Goal: Complete application form: Complete application form

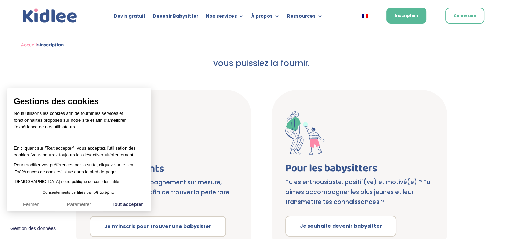
scroll to position [89, 0]
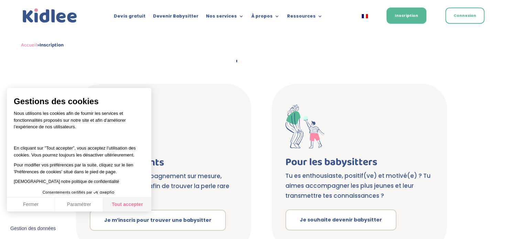
click at [133, 203] on button "Tout accepter" at bounding box center [127, 204] width 48 height 14
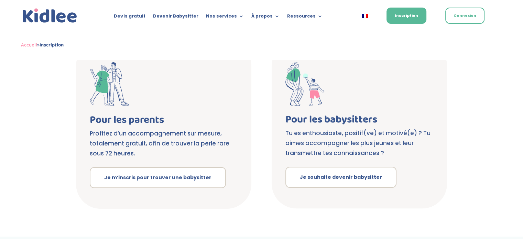
scroll to position [132, 0]
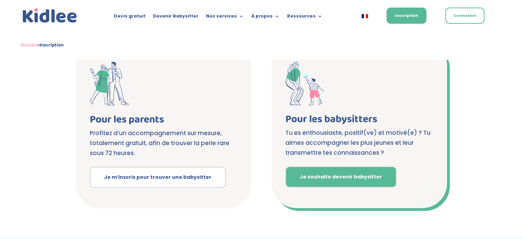
click at [313, 183] on link "Je souhaite devenir babysitter" at bounding box center [340, 176] width 111 height 21
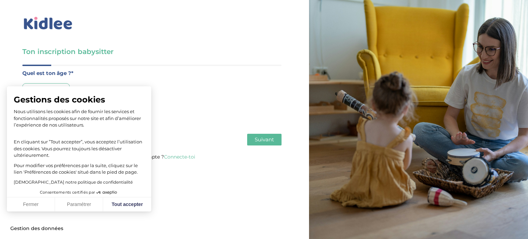
click at [54, 105] on div "Gestions des cookies Nous utilisons les cookies afin de fournir les services et…" at bounding box center [79, 139] width 131 height 92
click at [121, 207] on button "Tout accepter" at bounding box center [127, 204] width 48 height 14
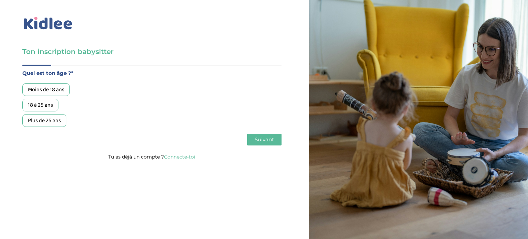
click at [45, 103] on div "18 à 25 ans" at bounding box center [40, 105] width 36 height 13
click at [269, 138] on span "Suivant" at bounding box center [264, 139] width 19 height 7
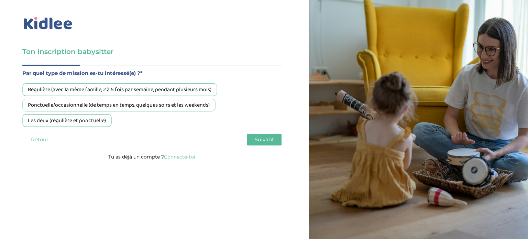
click at [165, 105] on div "Ponctuelle/occasionnelle (de temps en temps, quelques soirs et les weekends)" at bounding box center [118, 105] width 193 height 13
click at [272, 140] on span "Suivant" at bounding box center [264, 139] width 19 height 7
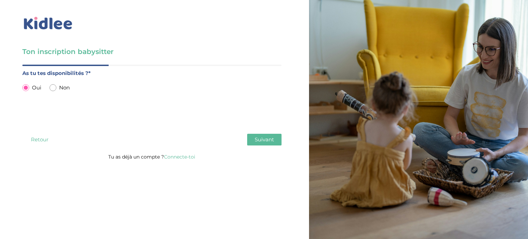
click at [250, 143] on button "Suivant" at bounding box center [264, 140] width 34 height 12
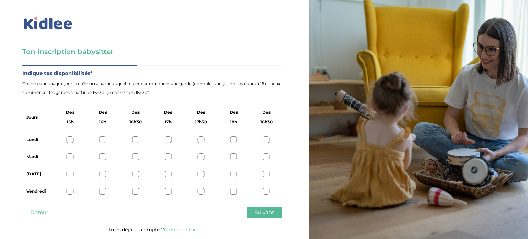
click at [70, 174] on div at bounding box center [70, 173] width 7 height 7
click at [103, 178] on div "Jeudi" at bounding box center [151, 173] width 259 height 17
click at [103, 174] on div at bounding box center [102, 173] width 7 height 7
click at [69, 173] on div at bounding box center [70, 173] width 7 height 7
click at [69, 191] on div at bounding box center [70, 191] width 7 height 7
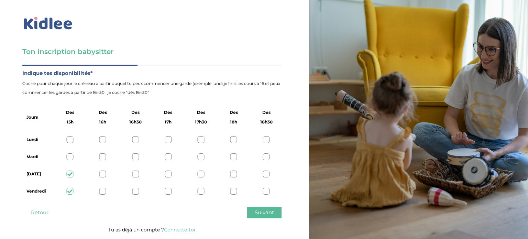
click at [262, 213] on span "Suivant" at bounding box center [264, 212] width 19 height 7
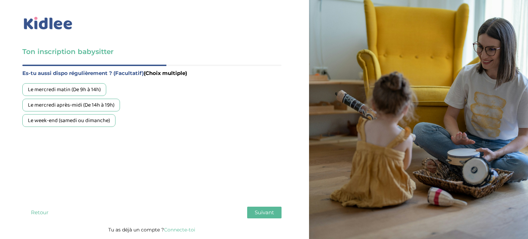
click at [91, 119] on div "Le week-end (samedi ou dimanche)" at bounding box center [68, 120] width 93 height 13
click at [263, 213] on span "Suivant" at bounding box center [264, 212] width 19 height 7
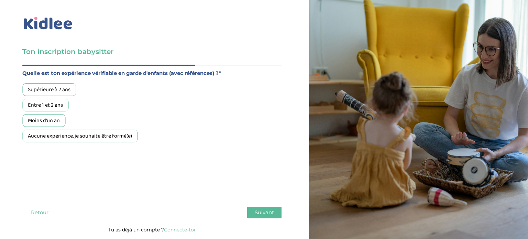
click at [104, 132] on div "Aucune expérience, je souhaite être formé(e)" at bounding box center [79, 136] width 115 height 13
click at [262, 212] on span "Suivant" at bounding box center [264, 212] width 19 height 7
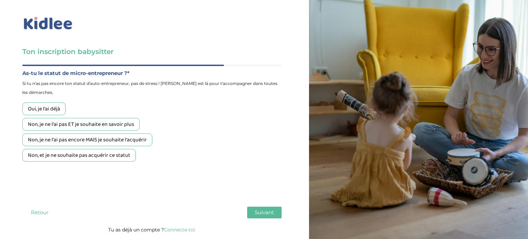
click at [120, 156] on div "Non, et je ne souhaite pas acquérir ce statut" at bounding box center [78, 155] width 113 height 13
click at [266, 215] on button "Suivant" at bounding box center [264, 212] width 34 height 12
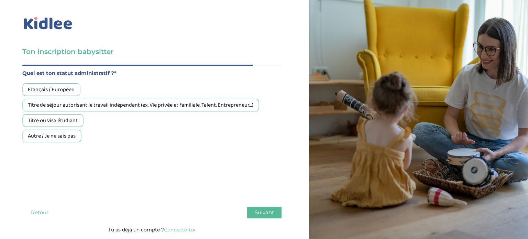
click at [76, 122] on div "Titre ou visa étudiant" at bounding box center [52, 120] width 61 height 13
click at [61, 85] on div "Français / Européen" at bounding box center [51, 89] width 58 height 13
click at [261, 213] on span "Suivant" at bounding box center [264, 212] width 19 height 7
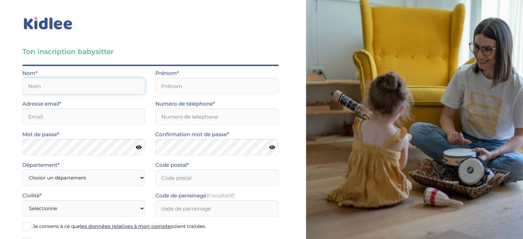
click at [132, 89] on input "text" at bounding box center [83, 86] width 123 height 16
type input "Levraut Nadeau"
click at [187, 93] on input "text" at bounding box center [216, 86] width 123 height 16
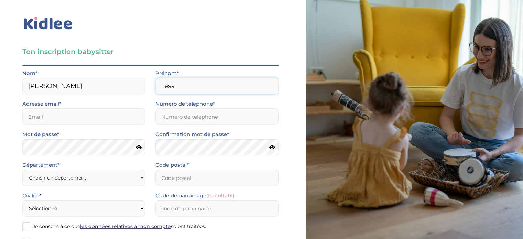
type input "Tess"
click at [85, 120] on input "email" at bounding box center [83, 116] width 123 height 16
type input "tlevraut@gmail.com"
click at [180, 115] on input "Numéro de téléphone*" at bounding box center [216, 116] width 123 height 16
type input "0763137132"
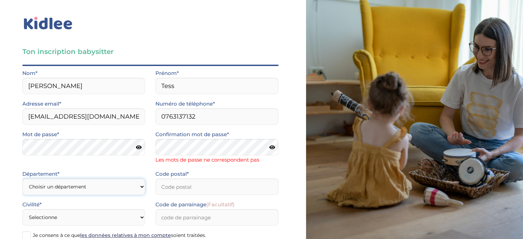
click at [99, 176] on div "Département* Choisir un département Paris (75) Hauts-de-Seine (92) Yvelines (78…" at bounding box center [83, 181] width 123 height 25
select select "77"
click at [22, 178] on select "Choisir un département Paris (75) Hauts-de-Seine (92) Yvelines (78) Val-de-Marn…" at bounding box center [83, 186] width 123 height 16
click at [170, 185] on input "Code postal*" at bounding box center [216, 186] width 123 height 16
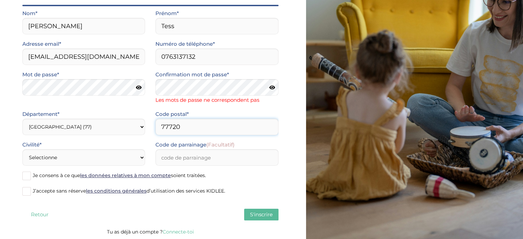
scroll to position [60, 0]
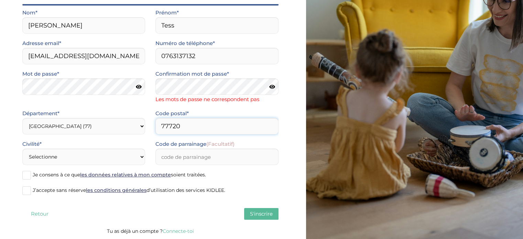
type input "77720"
click at [77, 157] on select "Selectionne Mr Mme" at bounding box center [83, 156] width 123 height 16
select select "1"
click at [22, 148] on select "Selectionne Mr Mme" at bounding box center [83, 156] width 123 height 16
click at [22, 179] on label "Je consens à ce que les données relatives à mon compte soient traitées." at bounding box center [150, 175] width 256 height 10
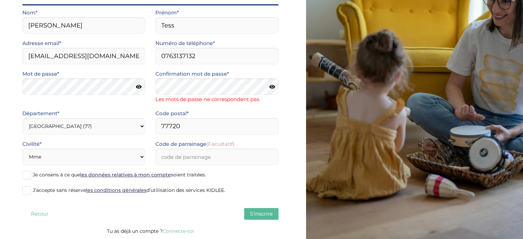
click at [0, 0] on input "Je consens à ce que les données relatives à mon compte soient traitées." at bounding box center [0, 0] width 0 height 0
click at [23, 189] on span at bounding box center [26, 190] width 9 height 9
click at [0, 0] on input "J’accepte sans réserve les conditions générales d’utilisation des services KIDL…" at bounding box center [0, 0] width 0 height 0
click at [264, 211] on span "S'inscrire" at bounding box center [261, 213] width 23 height 7
click at [142, 86] on icon at bounding box center [139, 86] width 6 height 5
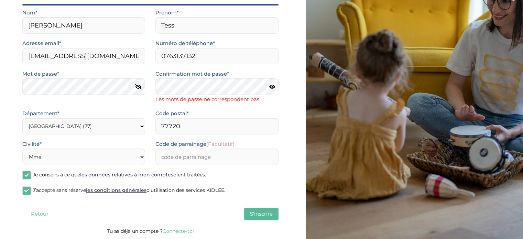
click at [269, 87] on icon at bounding box center [272, 86] width 6 height 5
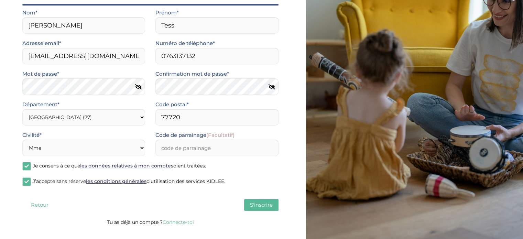
click at [255, 213] on div "Quel est ton âge ?* Moins de 18 ans 18 à 25 ans Plus de 25 ans Par quel type de…" at bounding box center [150, 110] width 256 height 213
click at [255, 206] on span "S'inscrire" at bounding box center [261, 204] width 23 height 7
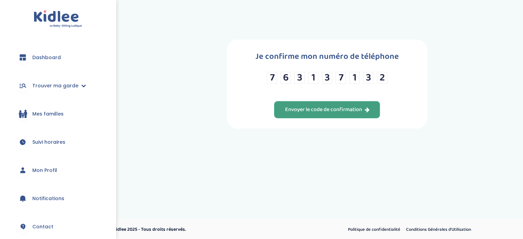
click at [339, 101] on button "Envoyer le code de confirmation" at bounding box center [327, 109] width 106 height 17
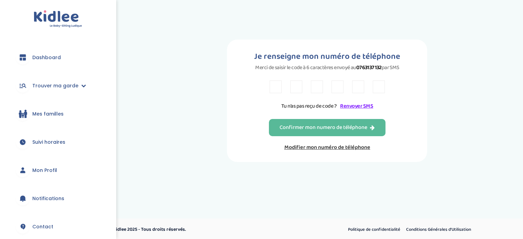
click at [280, 89] on input "text" at bounding box center [275, 86] width 12 height 13
type input "V"
type input "b"
type input "B"
type input "C"
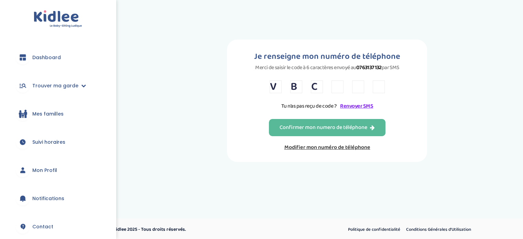
type input "3"
type input "Y"
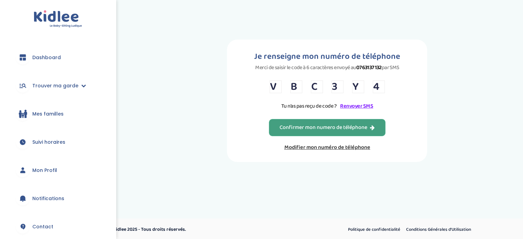
type input "4"
click at [291, 136] on button "Confirmer mon numero de téléphone" at bounding box center [327, 127] width 116 height 17
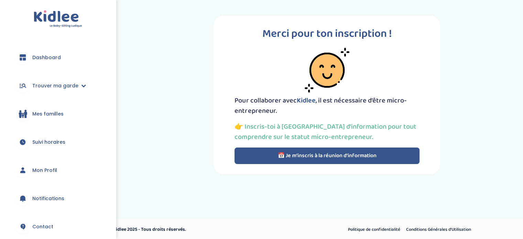
click at [256, 154] on button "📅 Je m’inscris à la réunion d’information" at bounding box center [326, 155] width 185 height 16
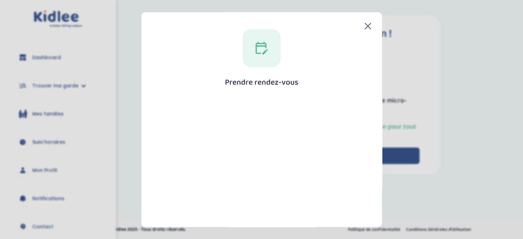
click at [269, 89] on div "Prendre rendez-vous [GEOGRAPHIC_DATA]" at bounding box center [261, 189] width 219 height 321
click at [370, 25] on div "Prendre rendez-vous [GEOGRAPHIC_DATA]" at bounding box center [261, 119] width 241 height 215
click at [365, 27] on icon at bounding box center [368, 26] width 6 height 6
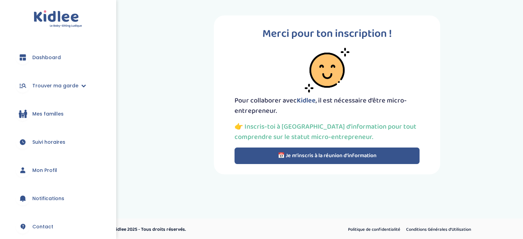
click at [330, 159] on button "📅 Je m’inscris à la réunion d’information" at bounding box center [326, 155] width 185 height 16
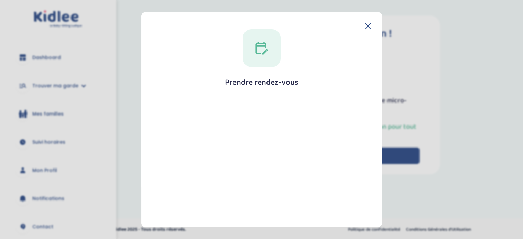
scroll to position [71, 0]
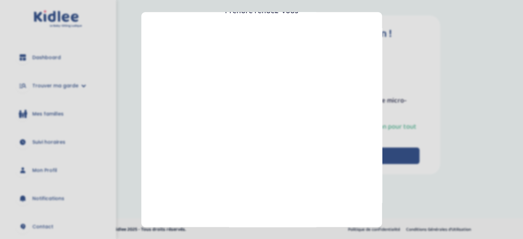
click at [269, 116] on div at bounding box center [261, 137] width 202 height 223
click at [460, 177] on section "Prendre rendez-vous [GEOGRAPHIC_DATA]" at bounding box center [261, 119] width 523 height 239
click at [441, 24] on section "Prendre rendez-vous [GEOGRAPHIC_DATA]" at bounding box center [261, 119] width 523 height 239
